Goal: Navigation & Orientation: Understand site structure

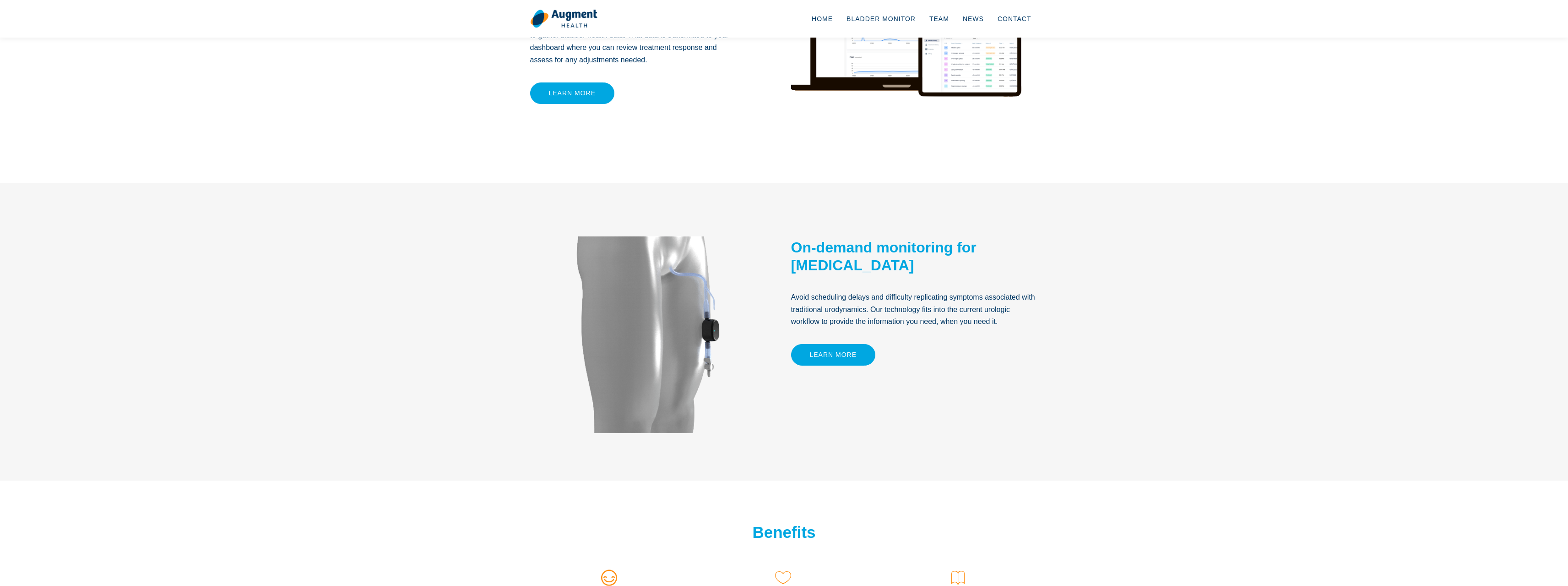
scroll to position [504, 0]
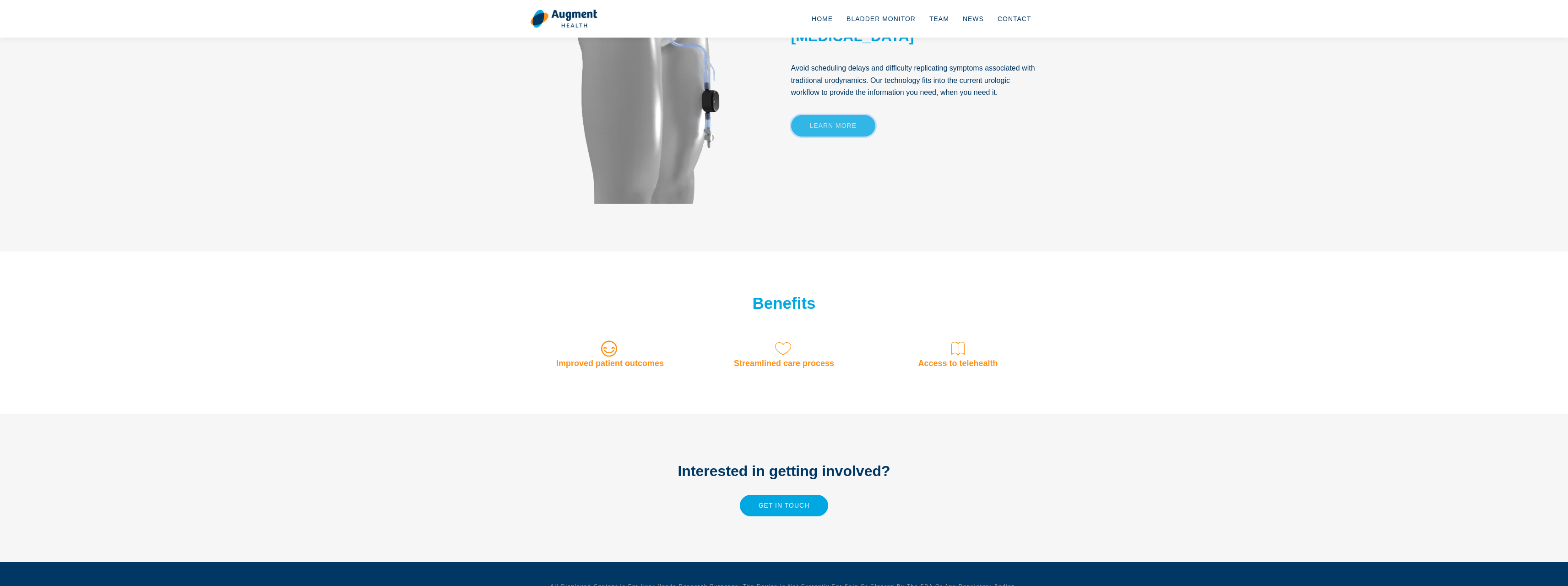
click at [818, 124] on link "Learn More" at bounding box center [834, 125] width 85 height 21
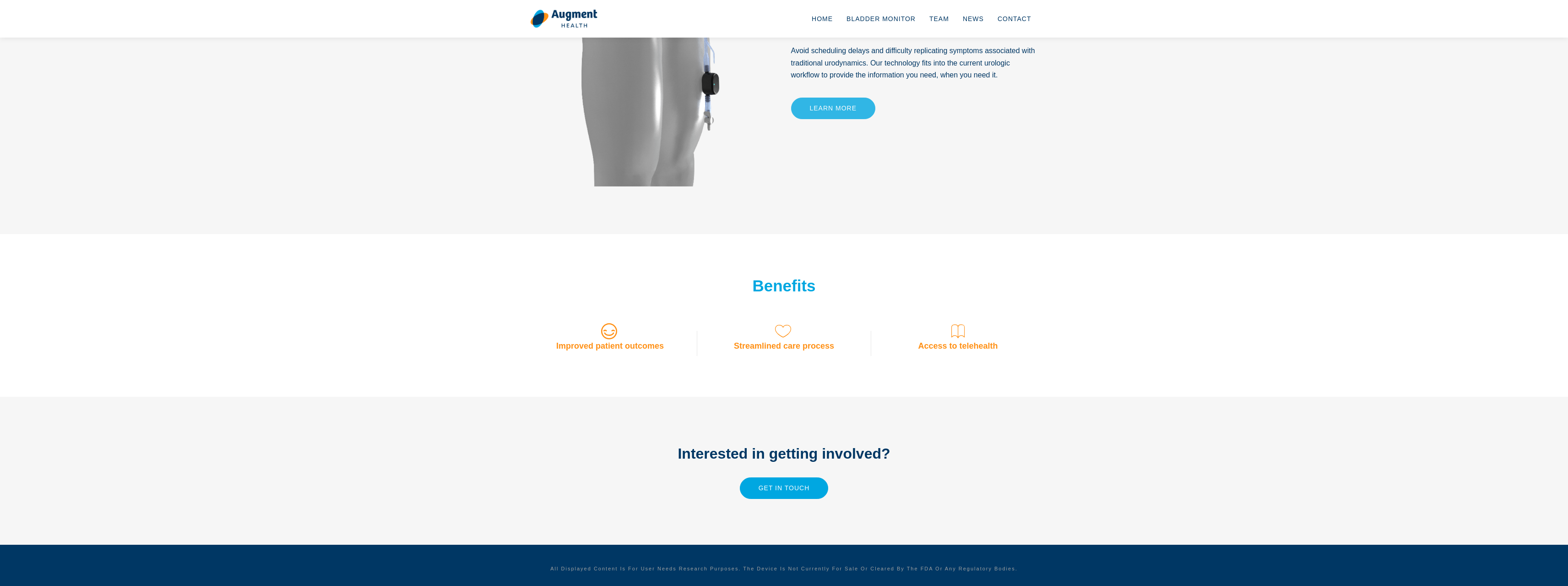
scroll to position [546, 0]
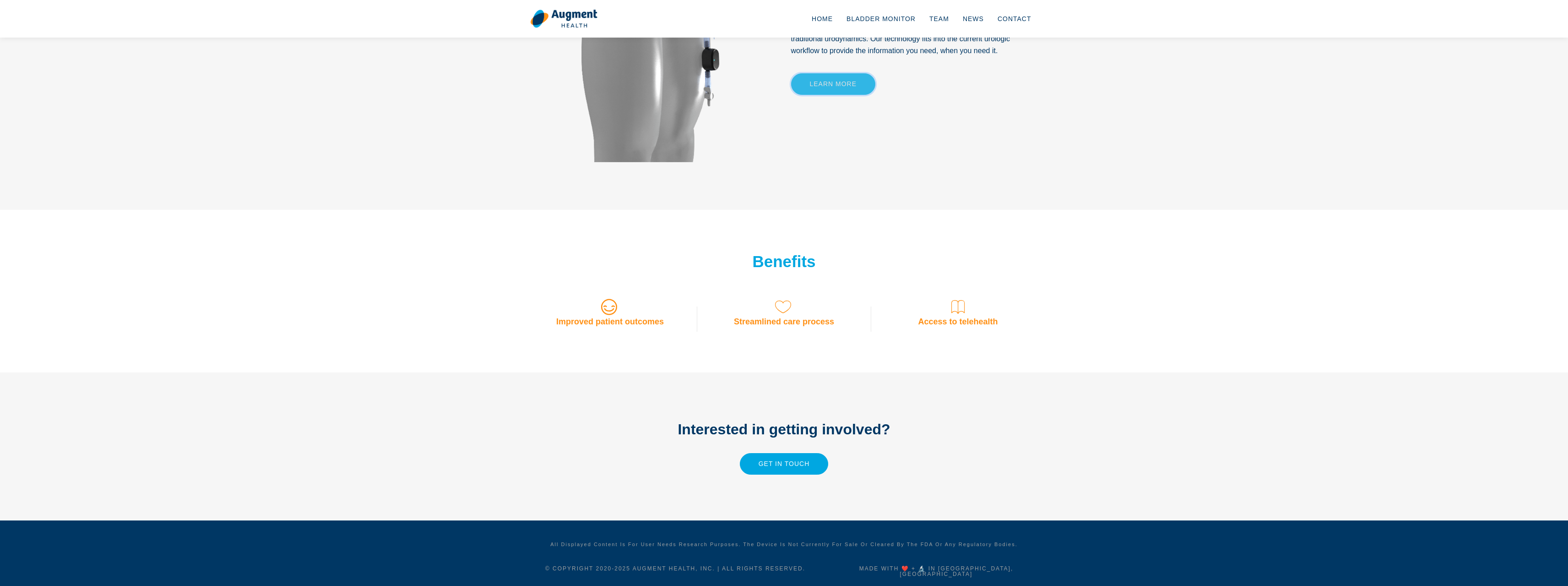
click at [827, 81] on link "Learn More" at bounding box center [834, 83] width 85 height 21
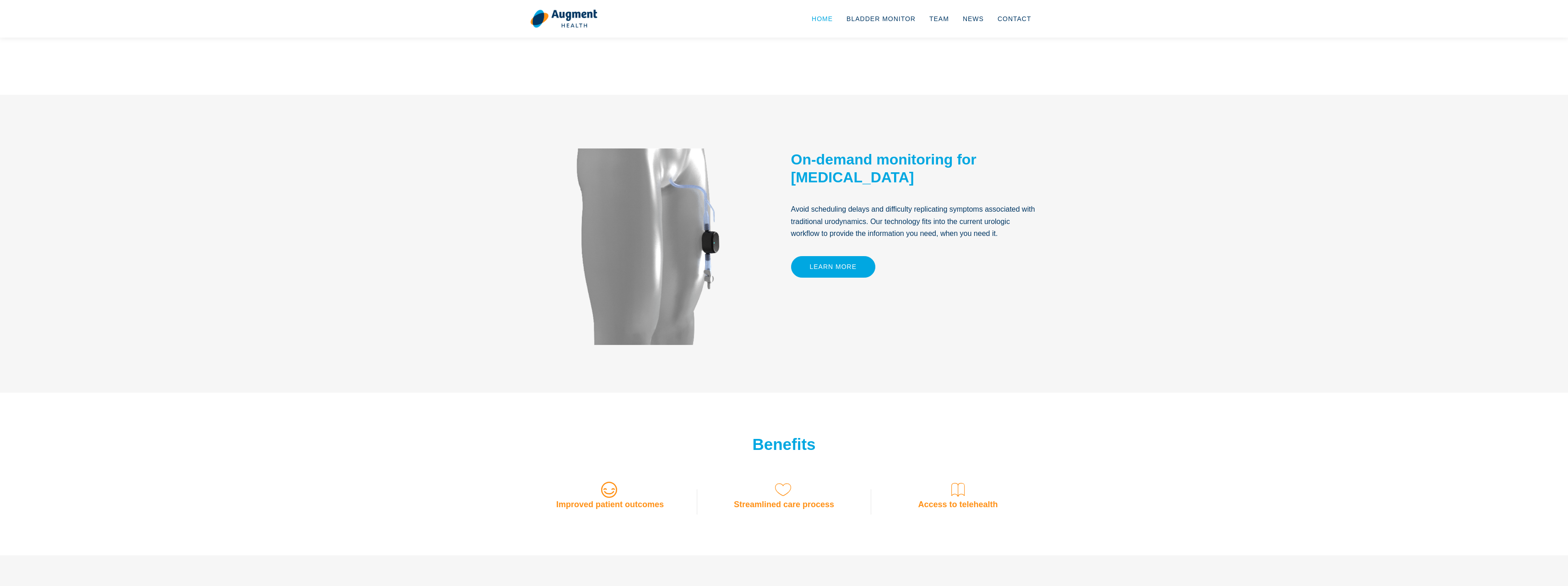
scroll to position [362, 0]
click at [876, 20] on link "Bladder Monitor" at bounding box center [881, 18] width 83 height 30
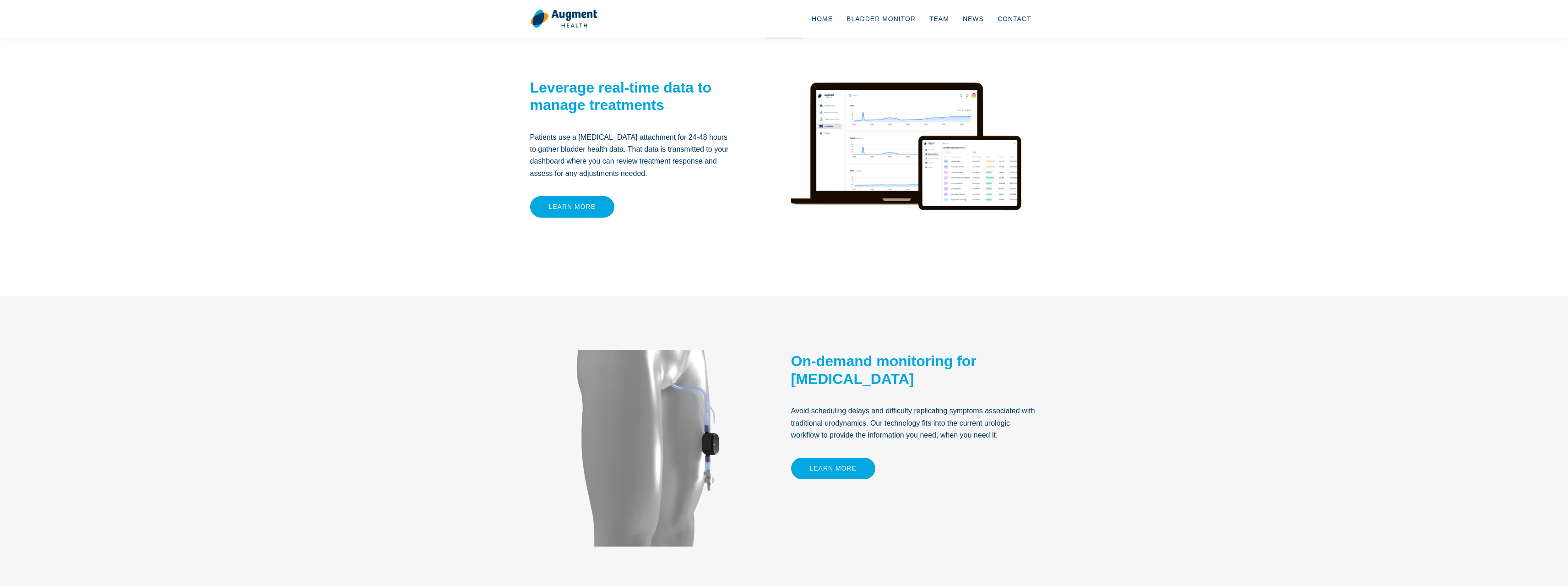
scroll to position [229, 0]
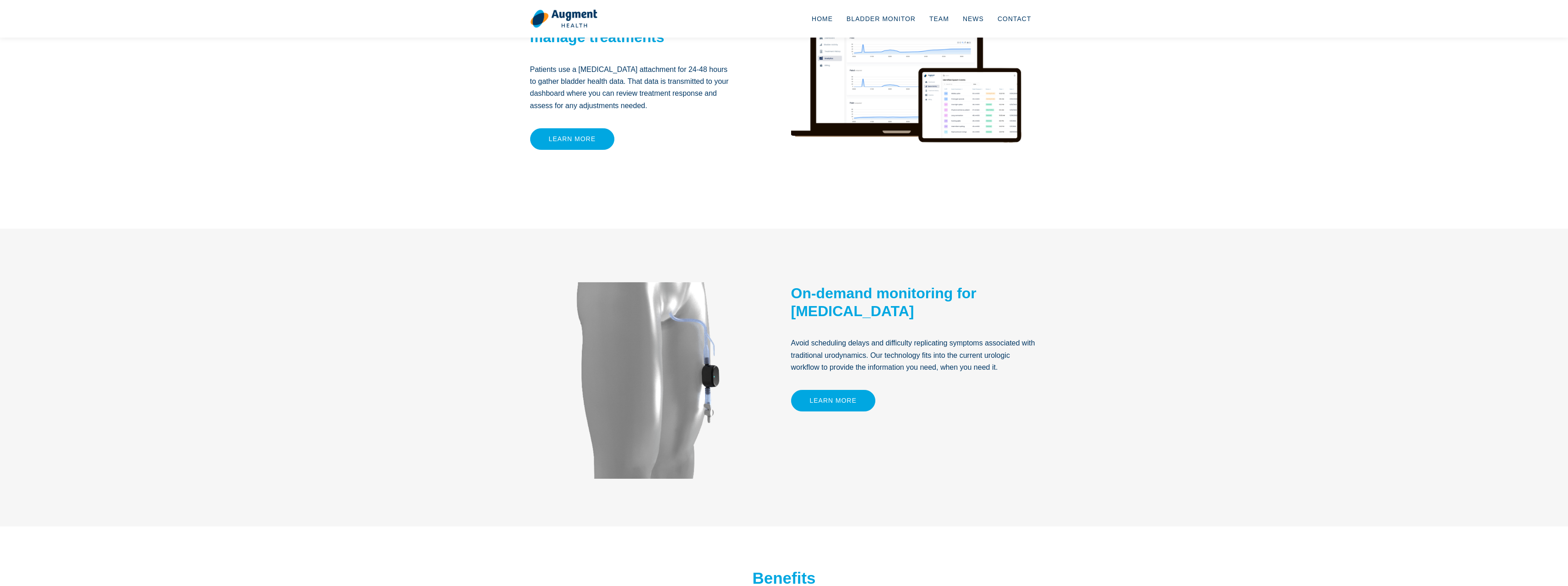
click at [514, 114] on section "Track bladder pressures and other overactive bladder symptoms. Our smart bladde…" at bounding box center [784, 20] width 1568 height 416
click at [575, 129] on link "Learn more" at bounding box center [573, 139] width 85 height 21
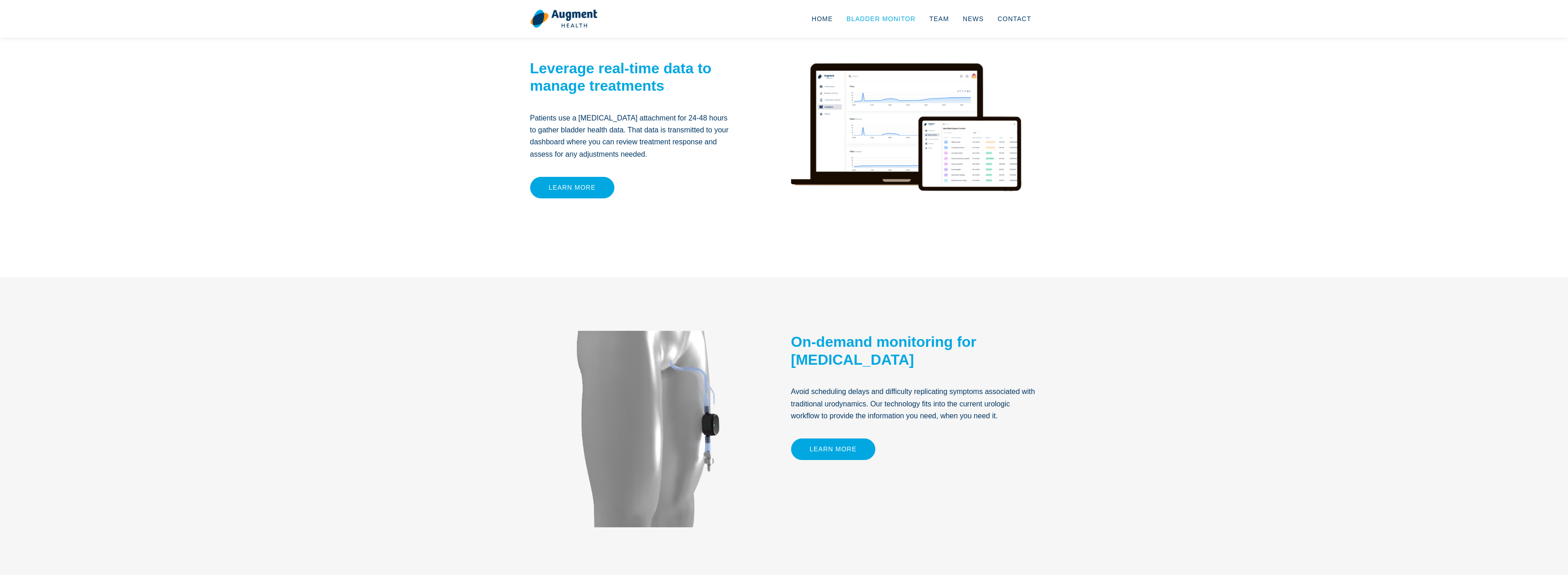
scroll to position [179, 0]
click at [870, 17] on link "Bladder Monitor" at bounding box center [881, 18] width 83 height 30
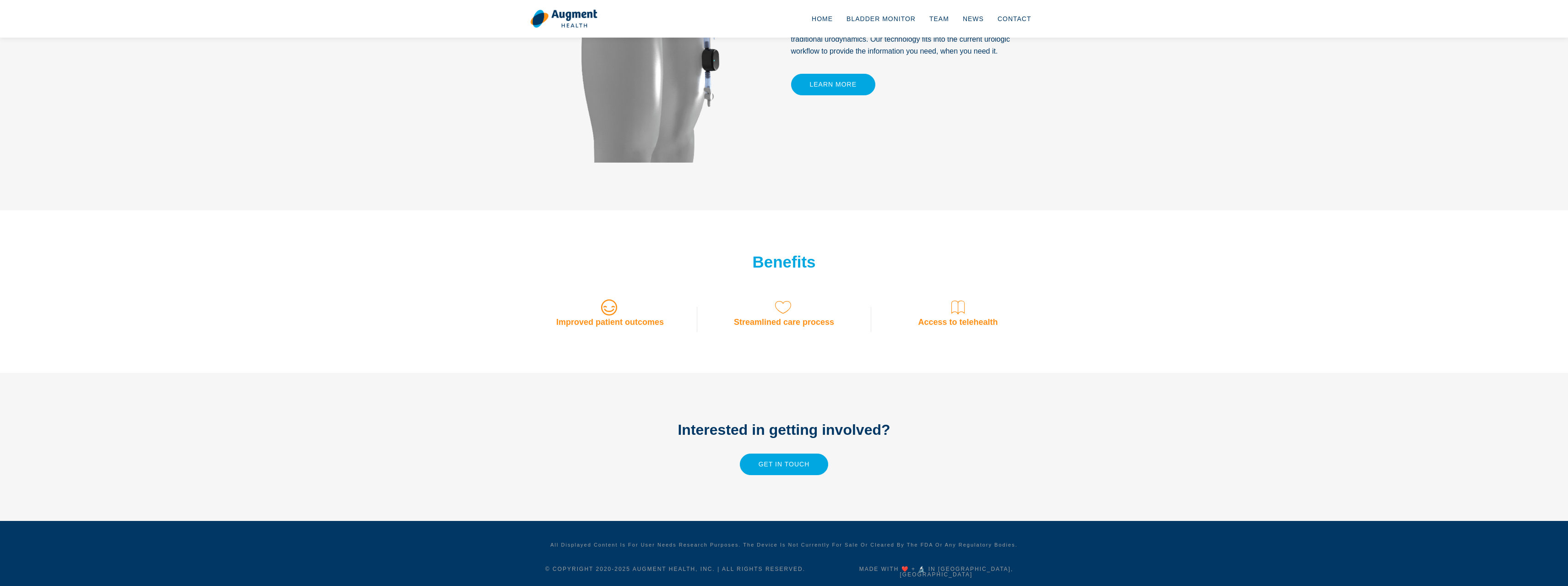
scroll to position [546, 0]
click at [947, 16] on link "Team" at bounding box center [939, 18] width 33 height 30
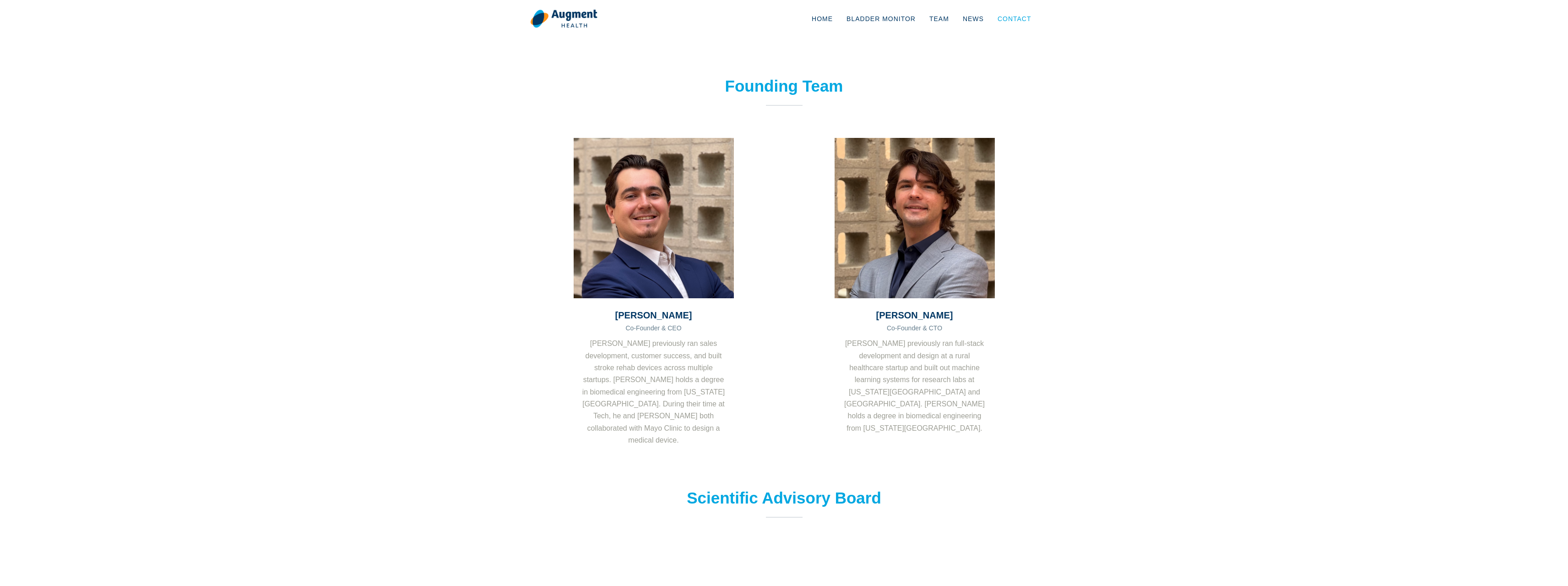
click at [995, 20] on link "Contact" at bounding box center [1015, 18] width 48 height 30
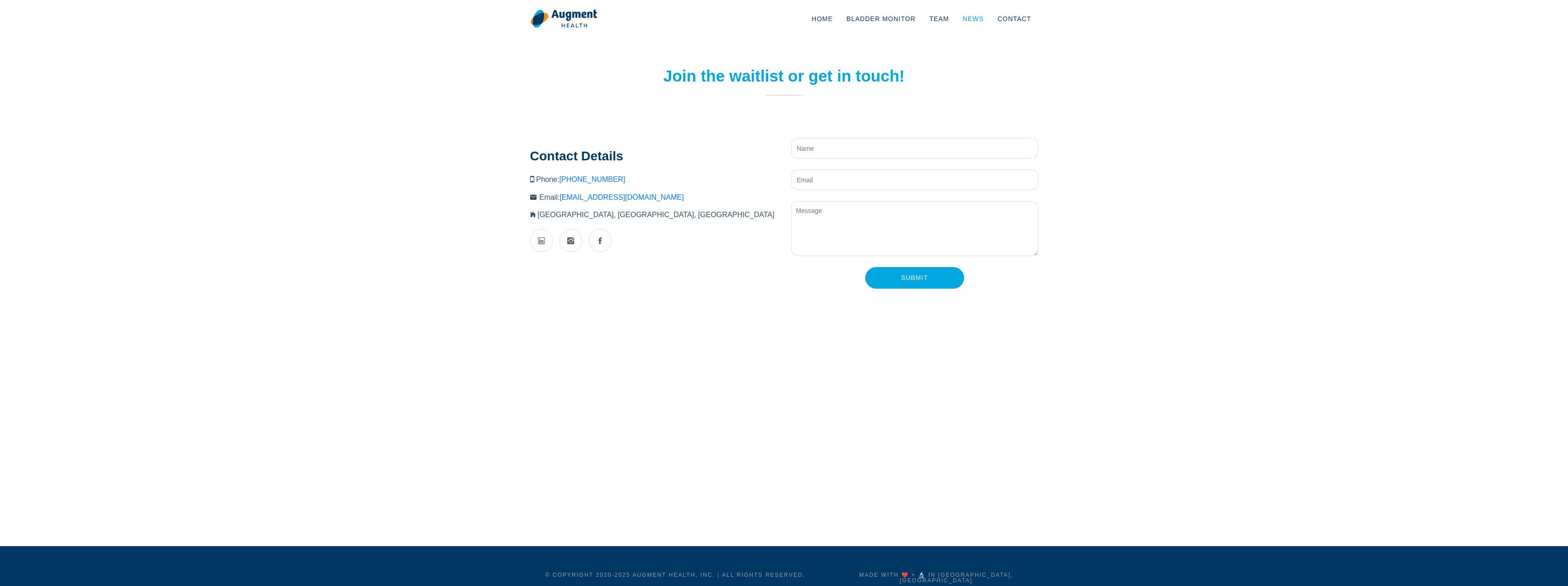
click at [962, 16] on link "News" at bounding box center [973, 18] width 35 height 30
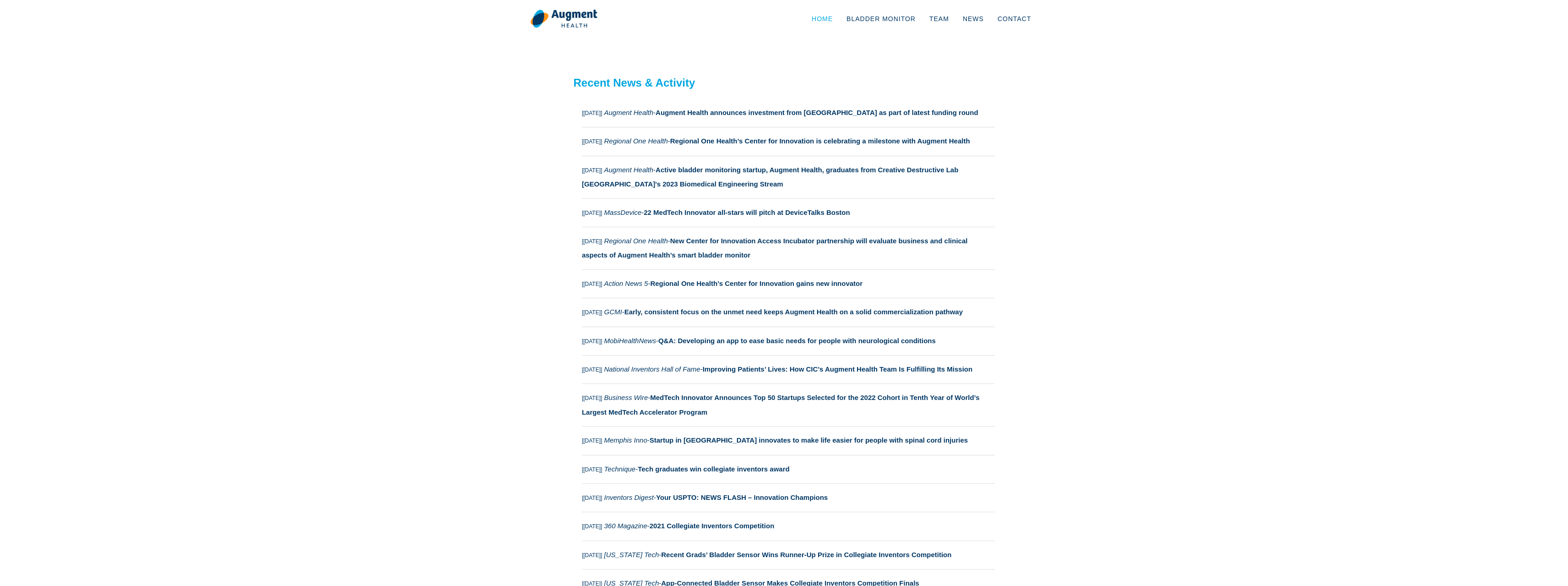
click at [830, 14] on link "Home" at bounding box center [822, 18] width 35 height 30
